Goal: Information Seeking & Learning: Learn about a topic

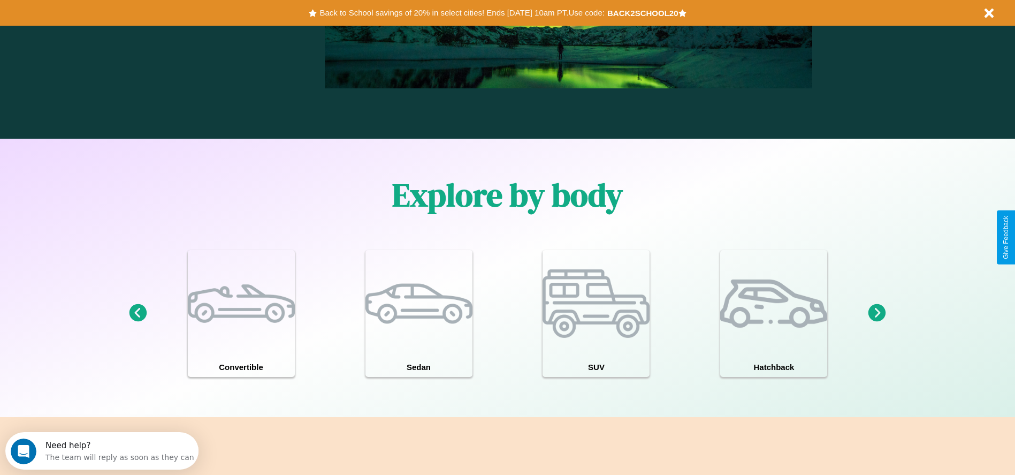
scroll to position [1536, 0]
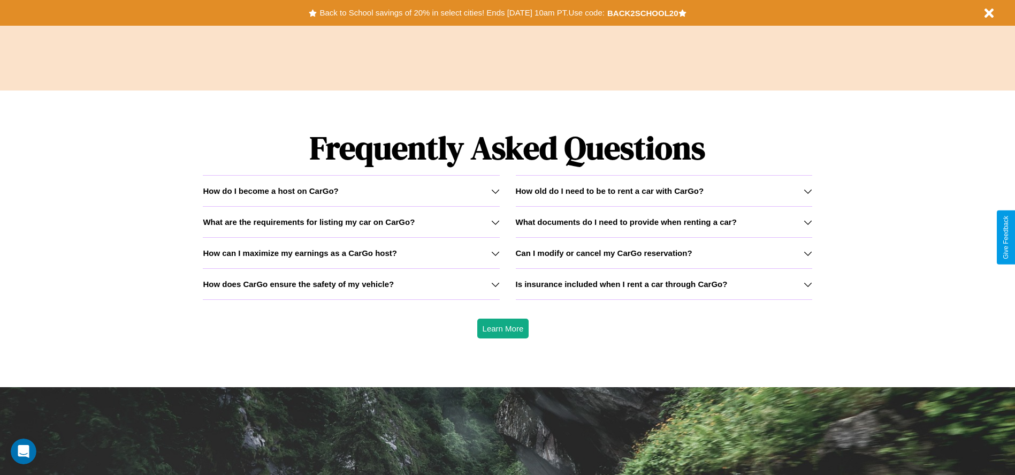
click at [495, 222] on icon at bounding box center [495, 222] width 9 height 9
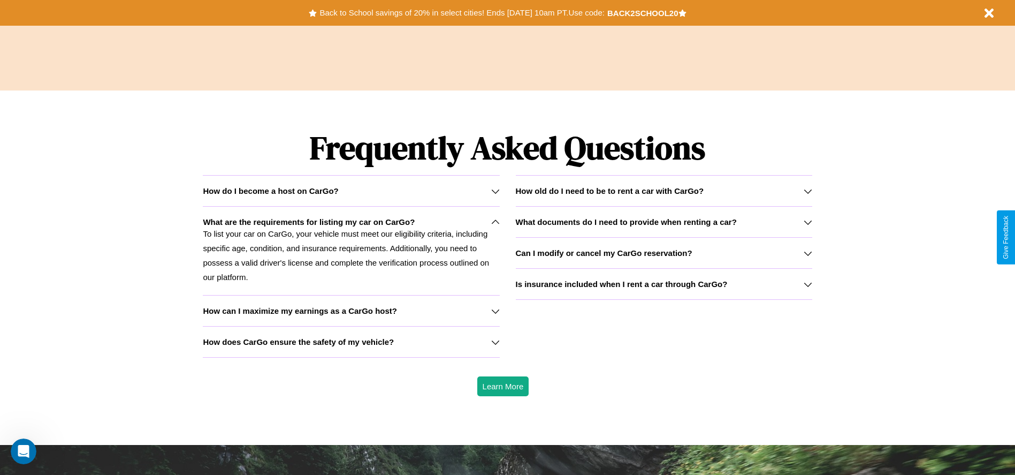
click at [808, 191] on icon at bounding box center [808, 191] width 9 height 9
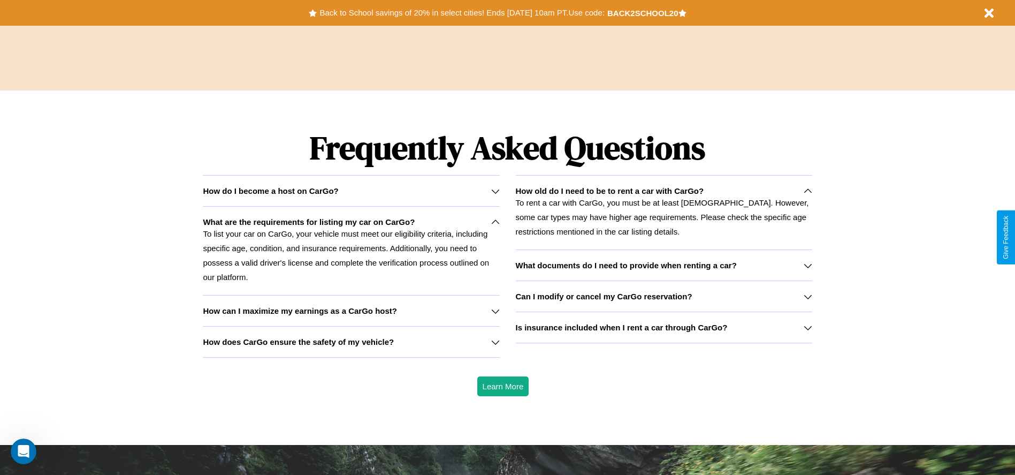
click at [808, 265] on icon at bounding box center [808, 265] width 9 height 9
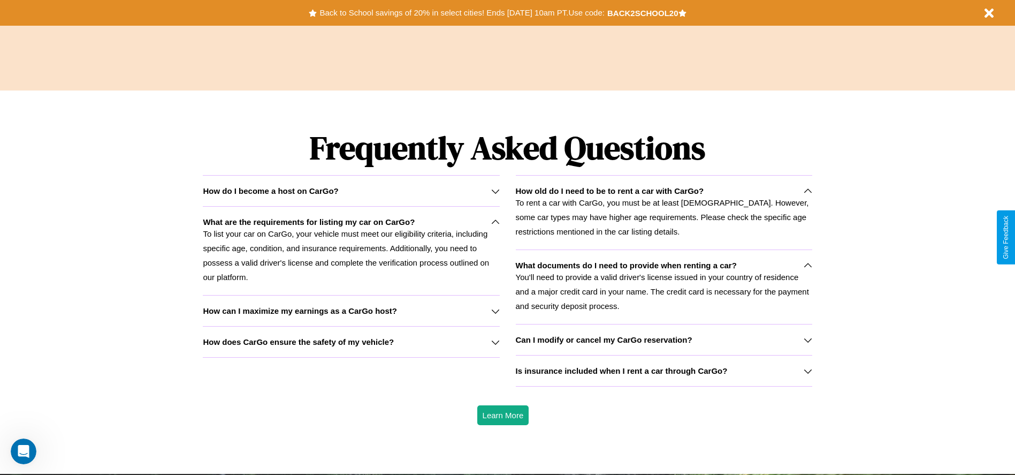
click at [351, 251] on p "To list your car on CarGo, your vehicle must meet our eligibility criteria, inc…" at bounding box center [351, 255] width 297 height 58
click at [495, 310] on icon at bounding box center [495, 311] width 9 height 9
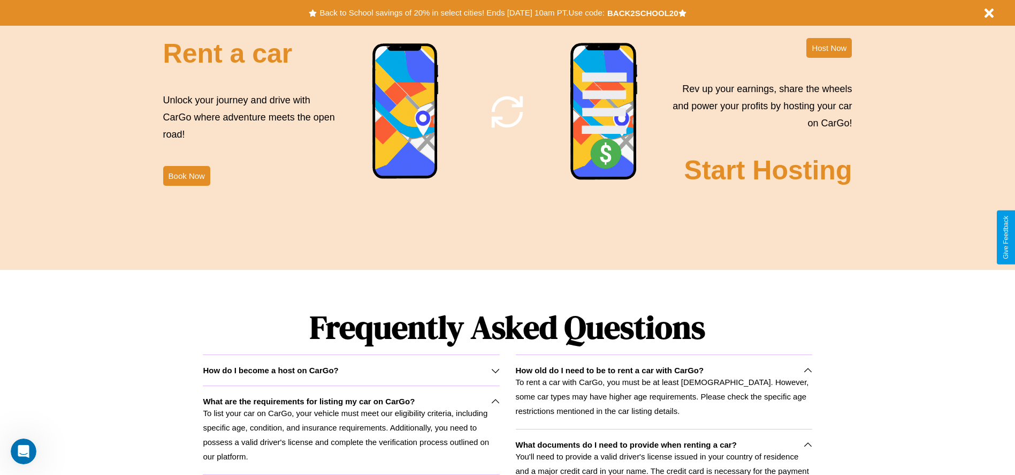
scroll to position [0, 0]
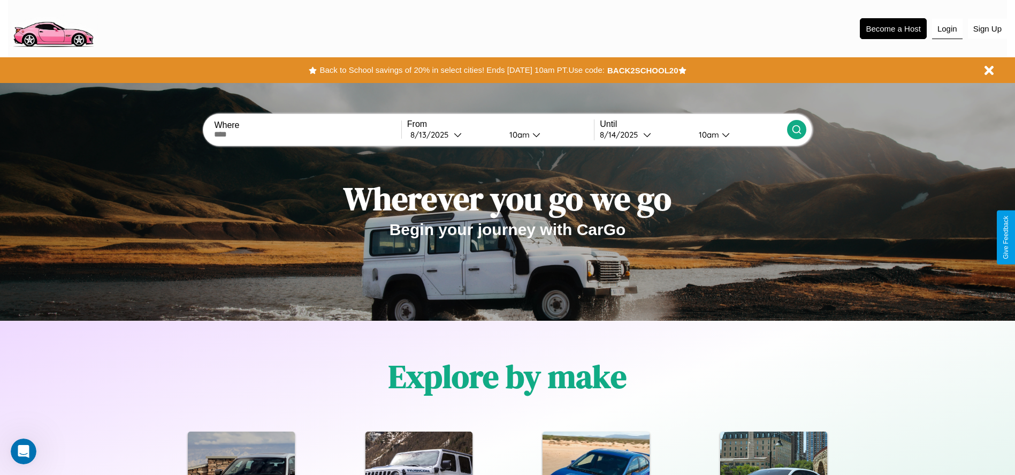
click at [948, 28] on button "Login" at bounding box center [948, 29] width 31 height 20
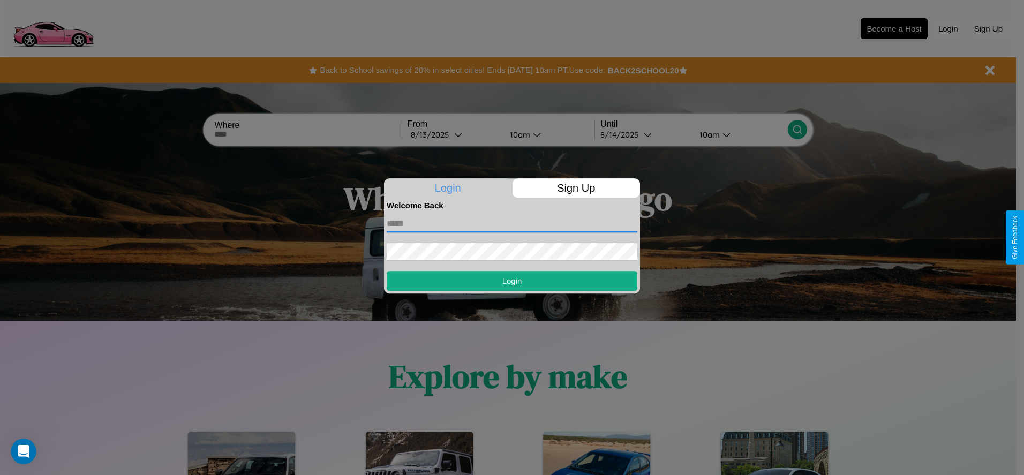
click at [512, 223] on input "text" at bounding box center [511, 223] width 251 height 17
type input "**********"
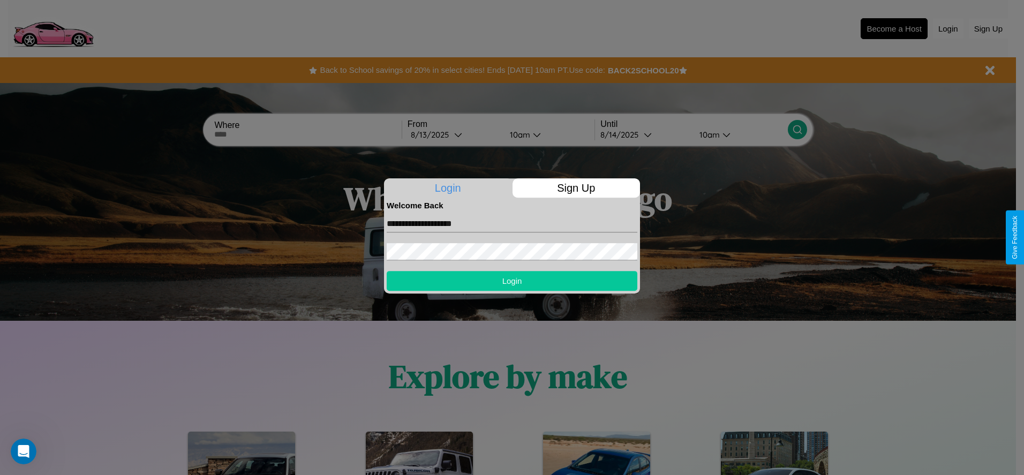
click at [512, 281] on button "Login" at bounding box center [511, 281] width 251 height 20
